Goal: Information Seeking & Learning: Check status

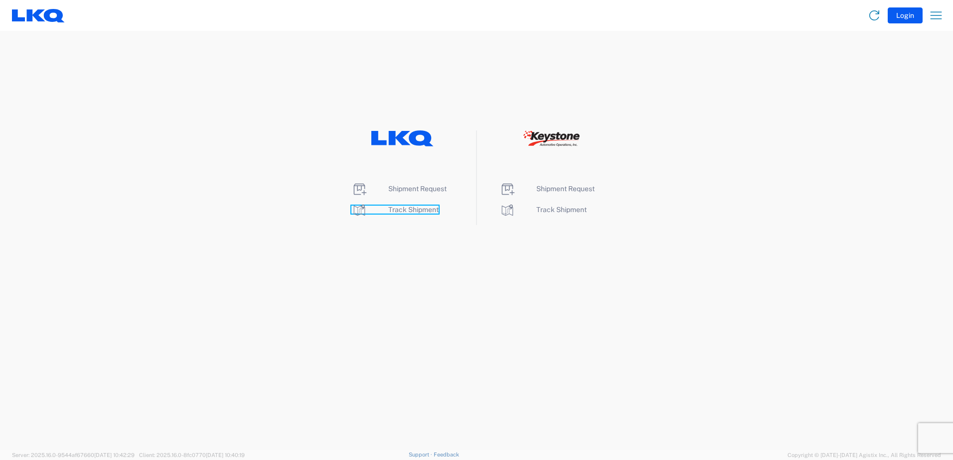
click at [399, 210] on span "Track Shipment" at bounding box center [413, 210] width 50 height 8
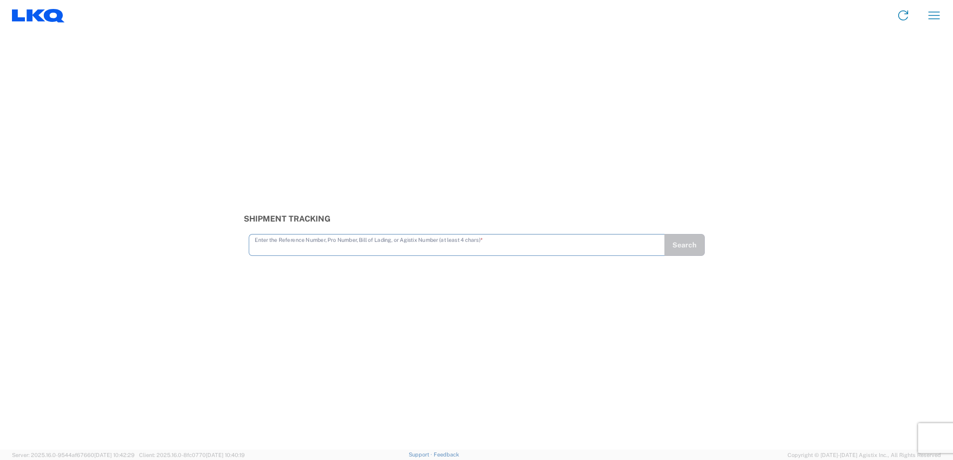
click at [290, 248] on input "text" at bounding box center [457, 244] width 404 height 17
type input "56456376"
click at [684, 241] on button "Search" at bounding box center [684, 245] width 41 height 22
